Goal: Task Accomplishment & Management: Use online tool/utility

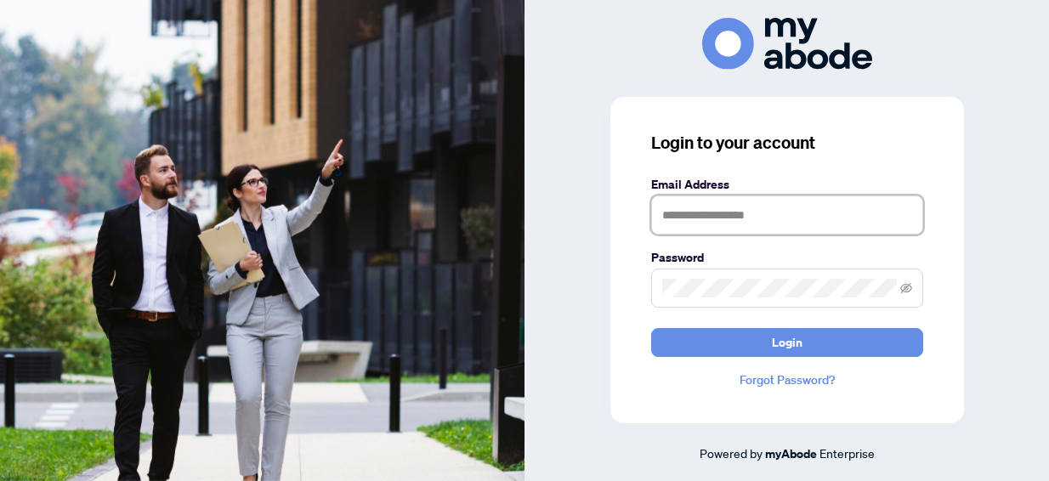
click at [674, 201] on input "text" at bounding box center [787, 215] width 272 height 39
type input "**********"
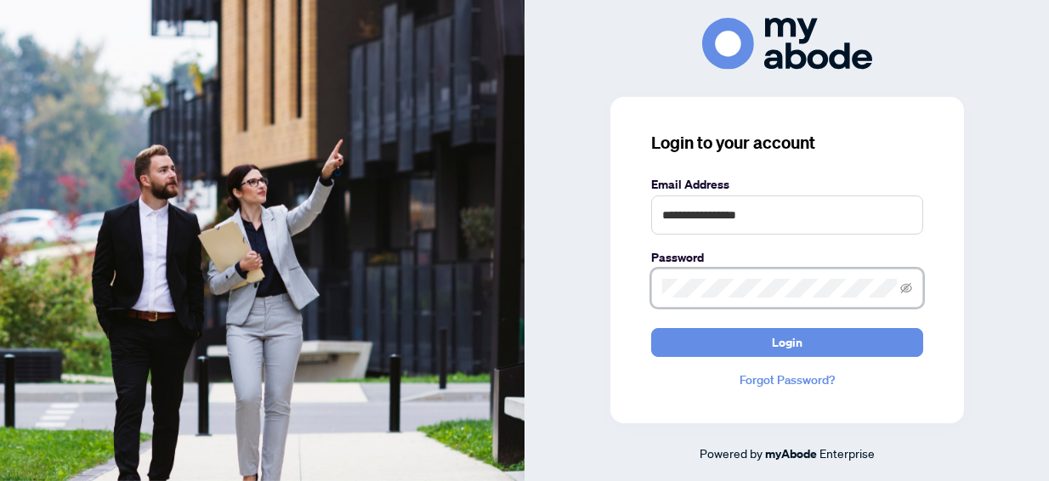
click at [651, 328] on button "Login" at bounding box center [787, 342] width 272 height 29
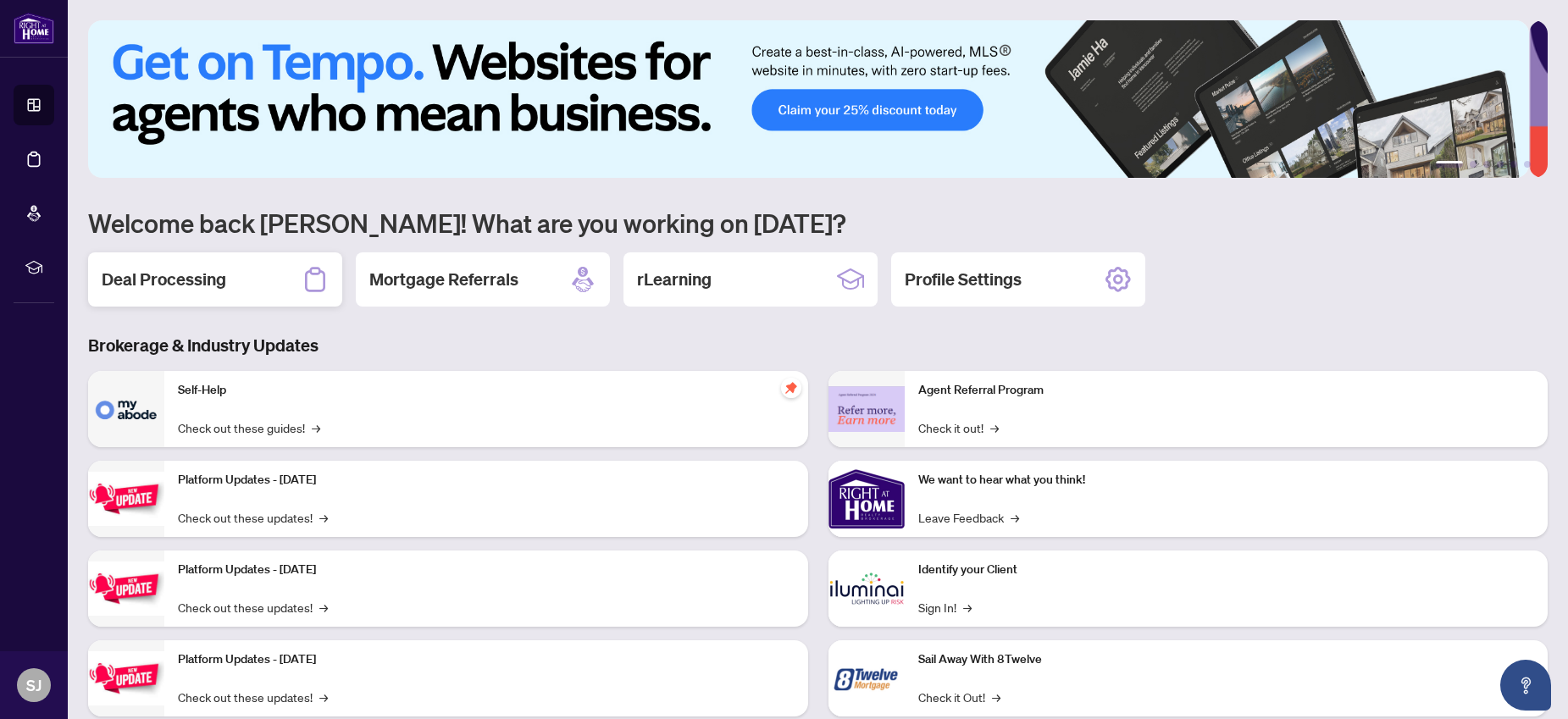
click at [285, 284] on div "Deal Processing" at bounding box center [214, 279] width 254 height 54
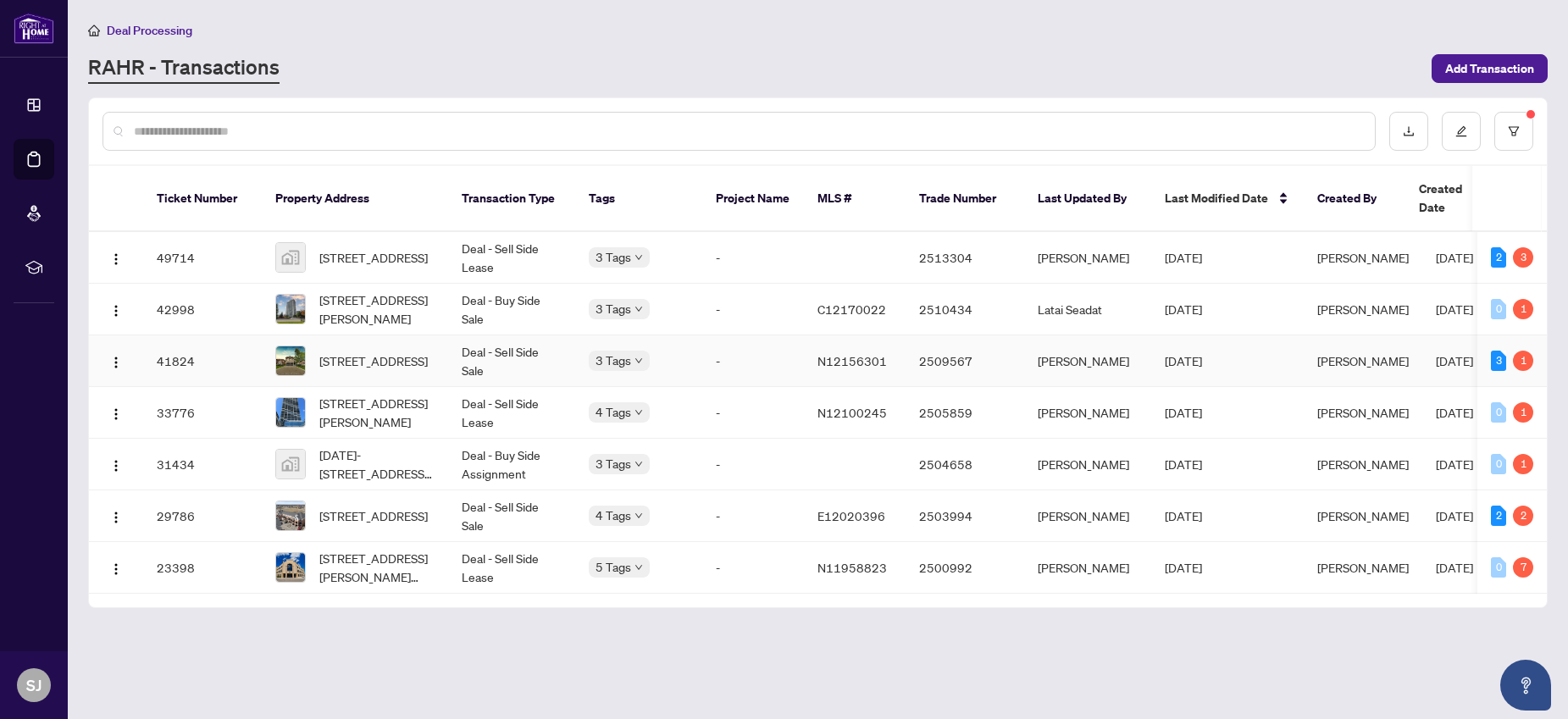
click at [427, 352] on span "[STREET_ADDRESS]" at bounding box center [374, 360] width 109 height 19
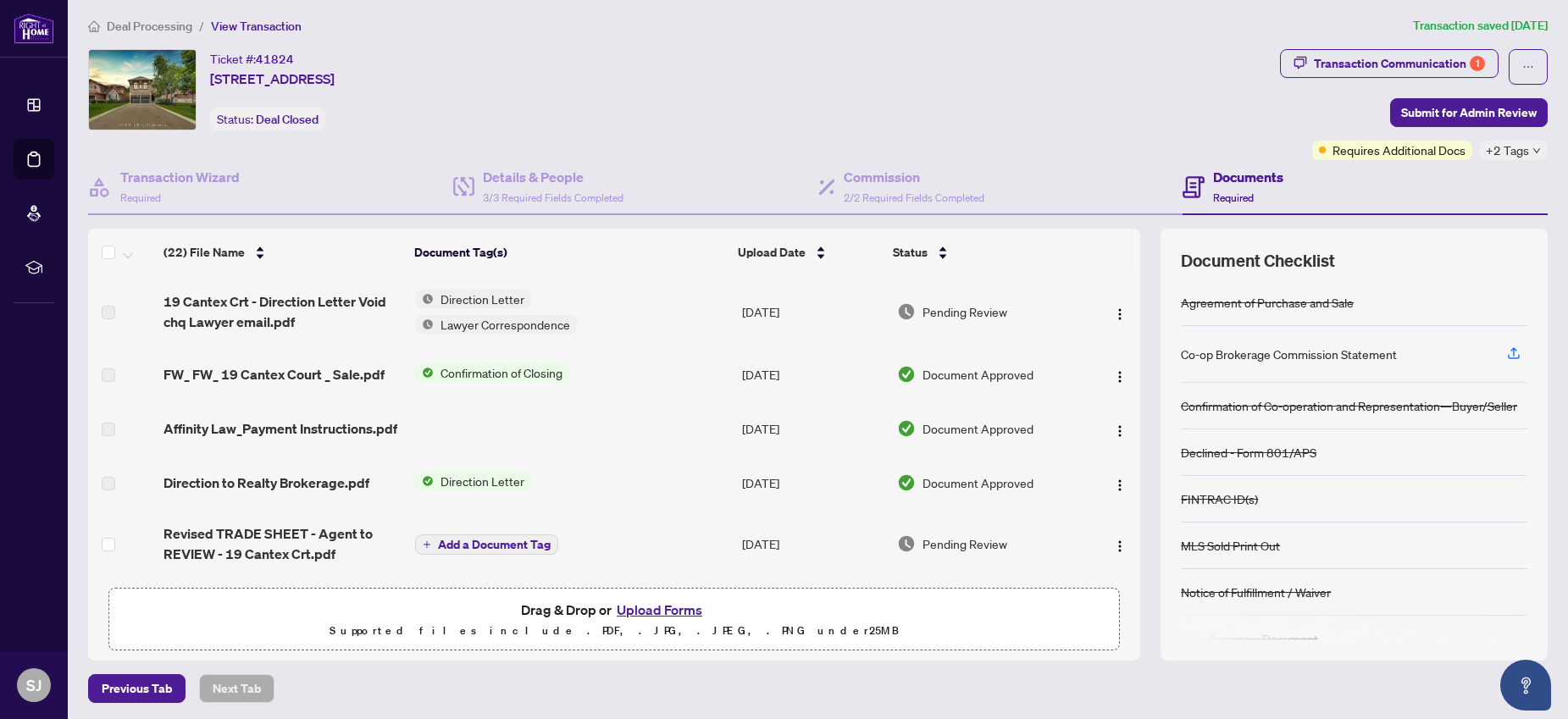
scroll to position [5, 0]
click at [643, 600] on button "Upload Forms" at bounding box center [659, 608] width 96 height 22
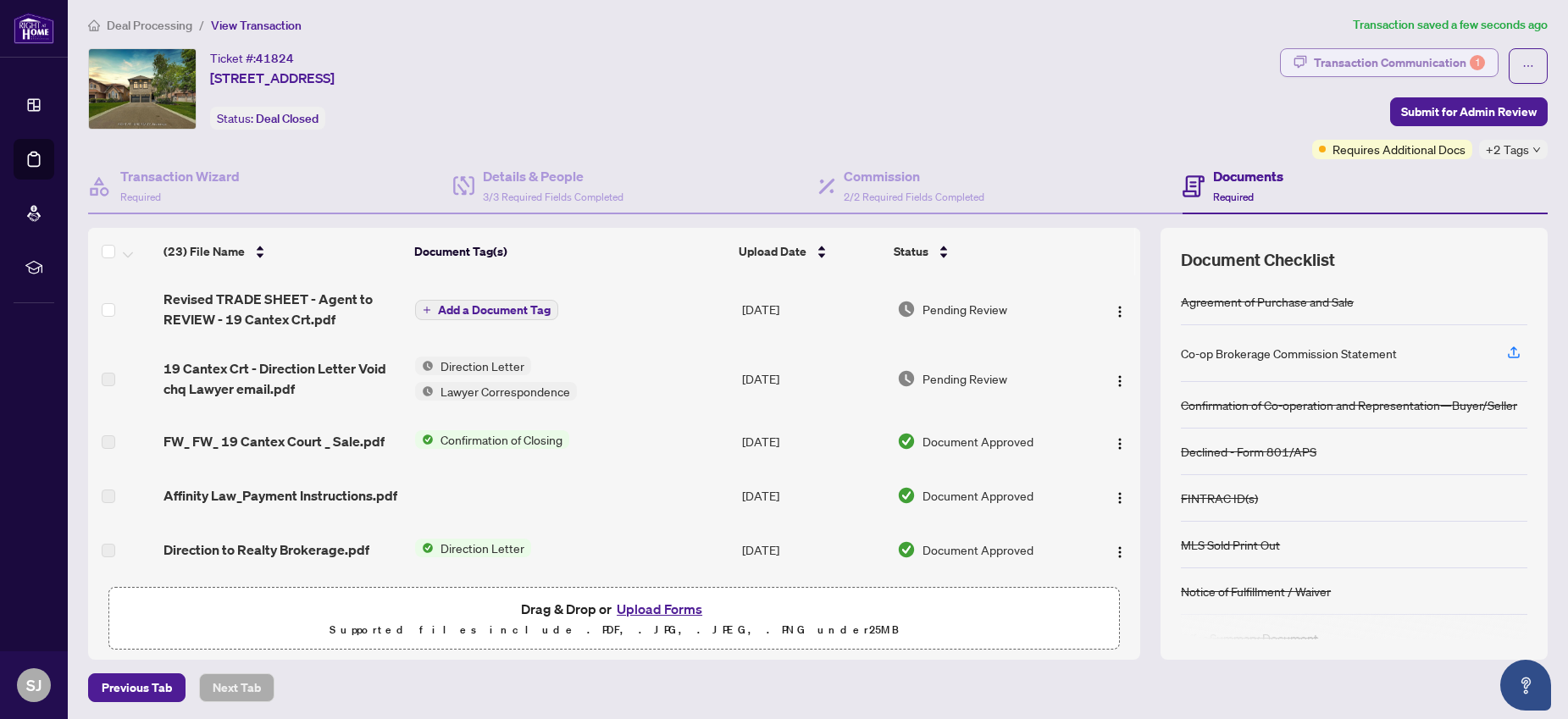
click at [1399, 60] on div "Transaction Communication 1" at bounding box center [1400, 62] width 171 height 27
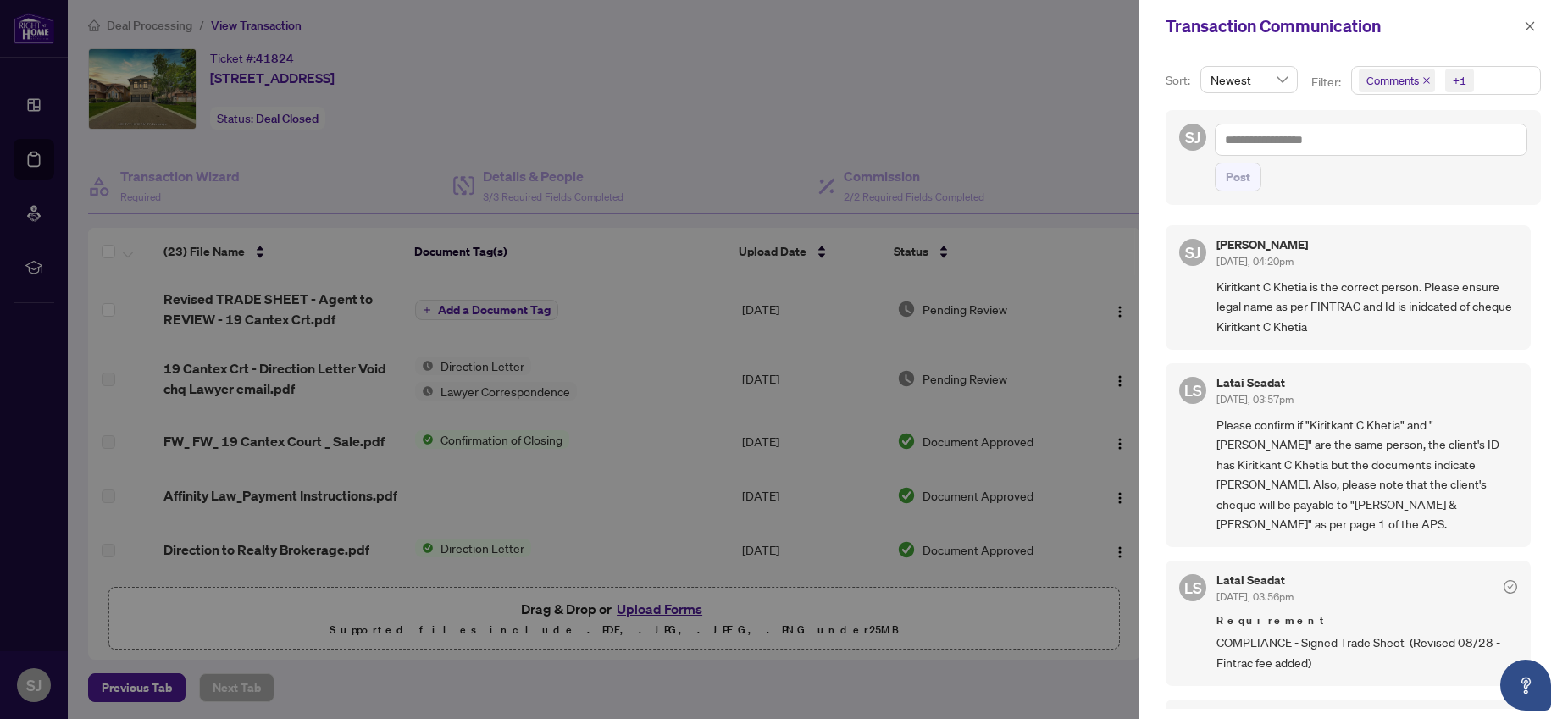
click at [1423, 79] on icon "close" at bounding box center [1427, 81] width 9 height 9
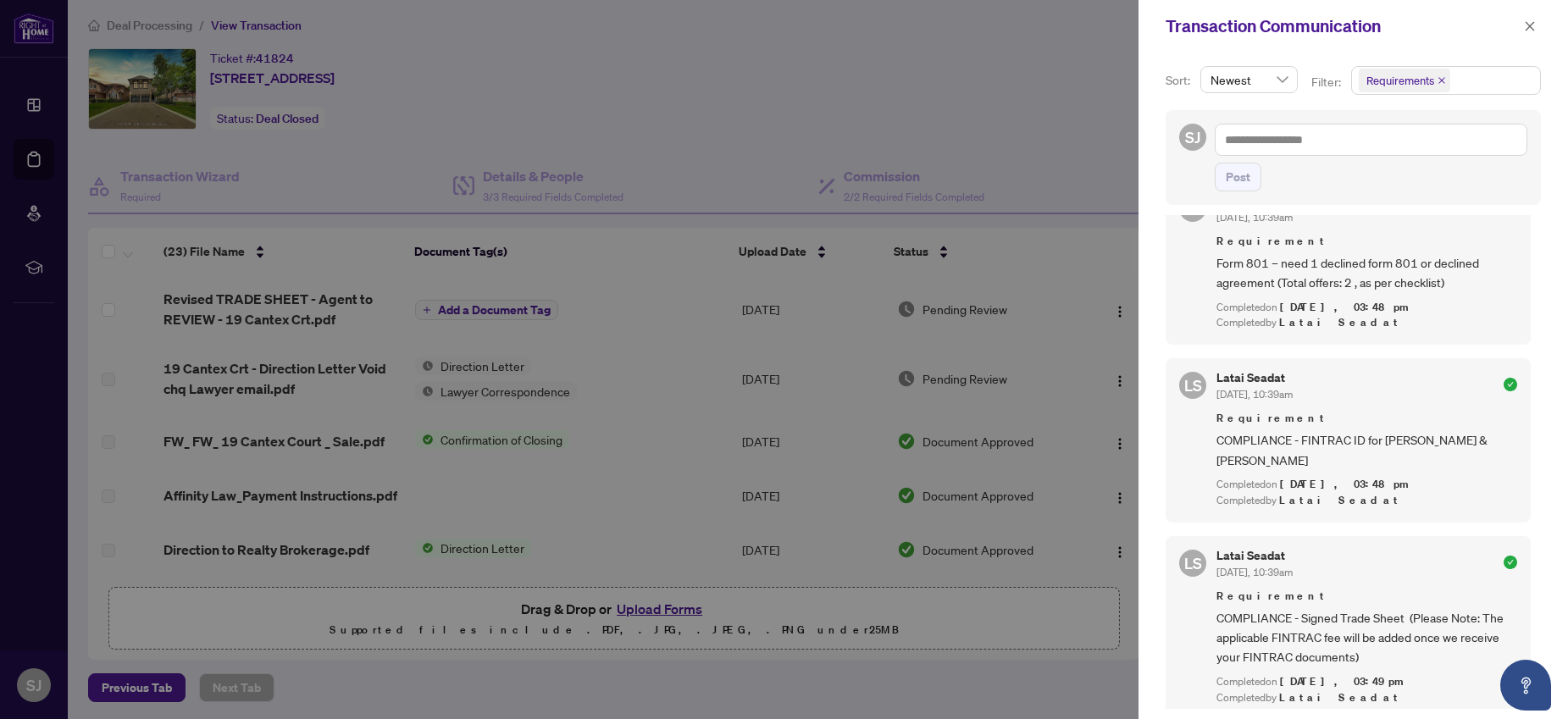
scroll to position [190, 0]
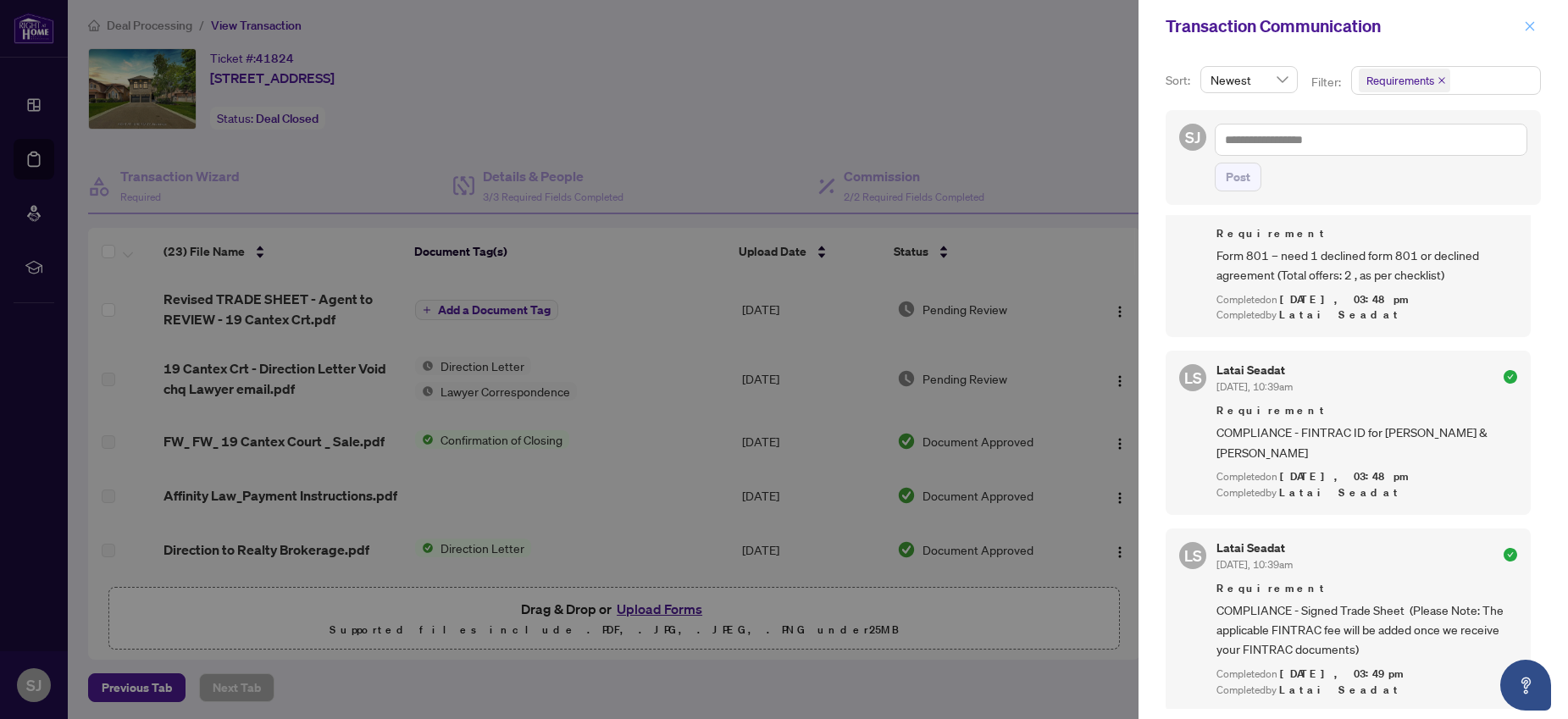
click at [1528, 19] on span "button" at bounding box center [1530, 26] width 12 height 27
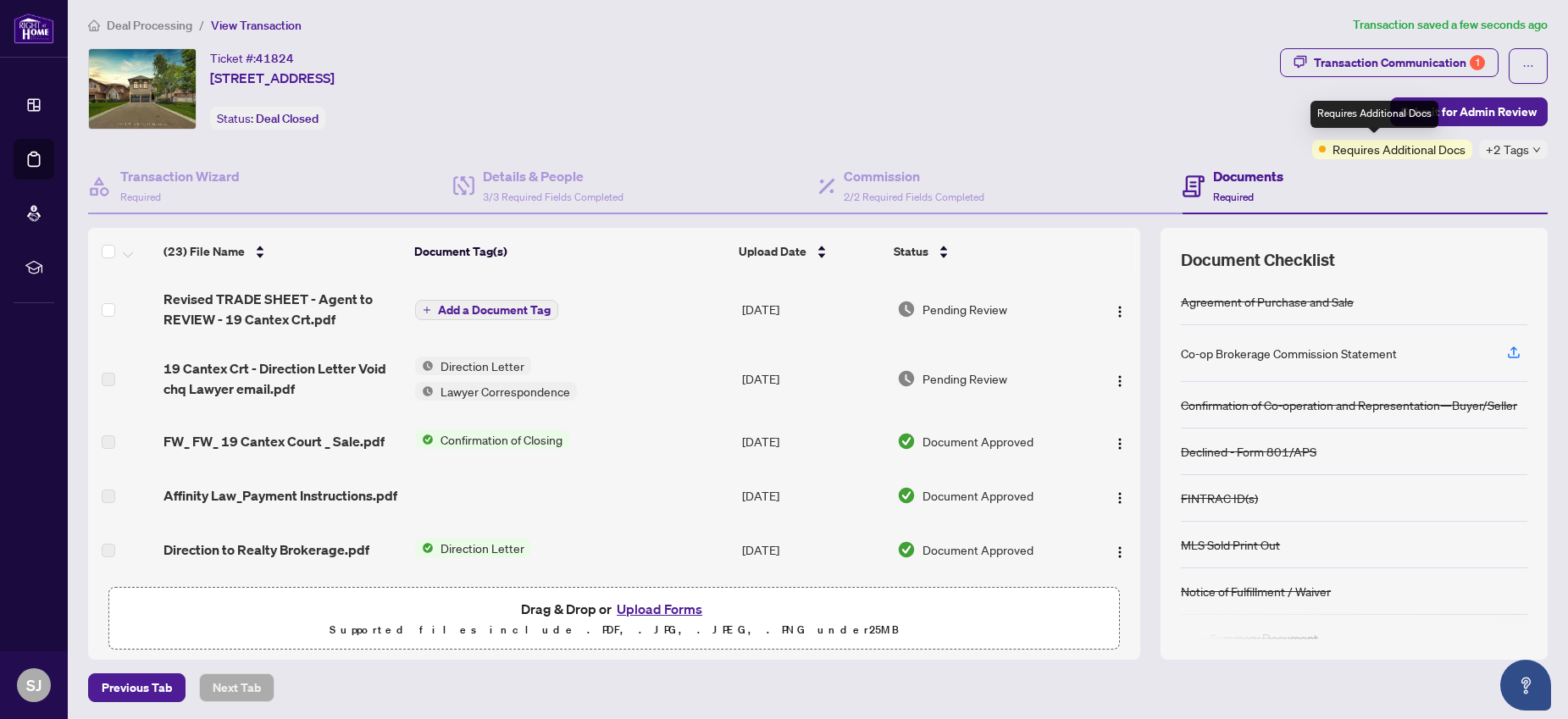
click at [1425, 117] on div "Requires Additional Docs" at bounding box center [1375, 114] width 128 height 27
click at [1476, 106] on span "Submit for Admin Review" at bounding box center [1469, 112] width 135 height 27
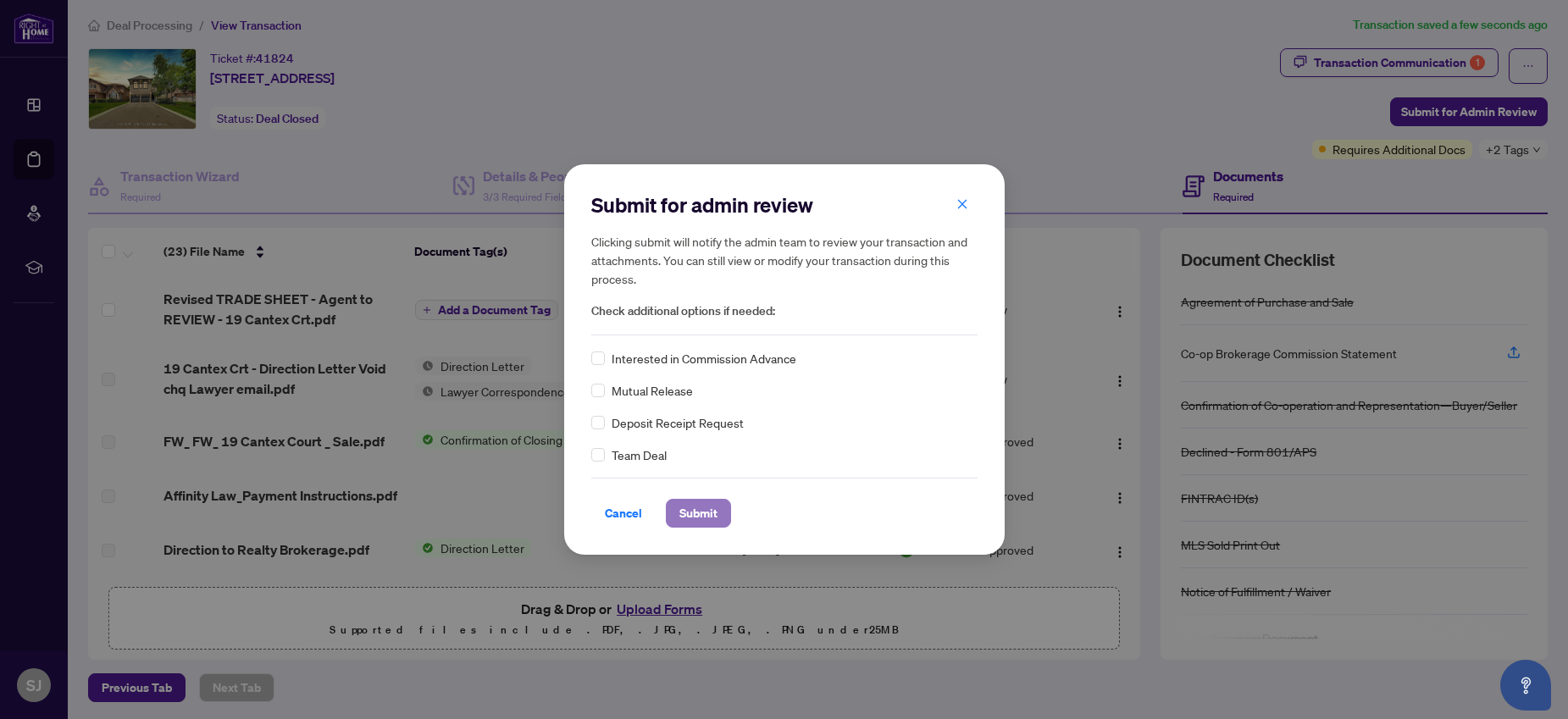
click at [704, 507] on span "Submit" at bounding box center [698, 513] width 38 height 27
